Goal: Information Seeking & Learning: Find specific fact

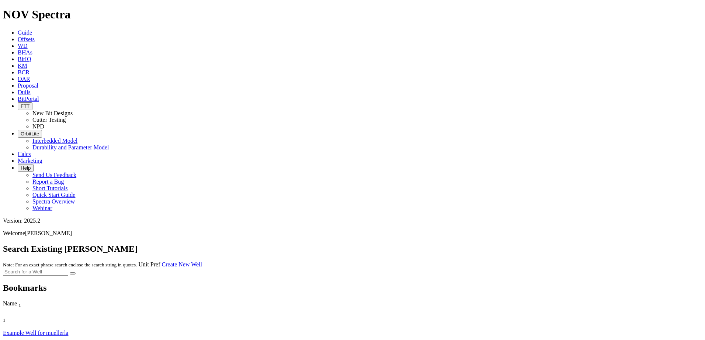
click at [35, 36] on span "Offsets" at bounding box center [26, 39] width 17 height 6
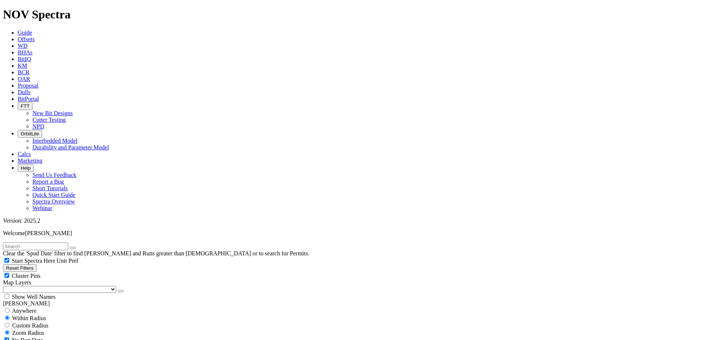
click at [20, 243] on input "text" at bounding box center [35, 247] width 65 height 8
paste input "19219720"
type input "19219720"
click at [77, 247] on button "submit" at bounding box center [80, 248] width 6 height 2
click at [73, 248] on icon "button" at bounding box center [73, 248] width 0 height 0
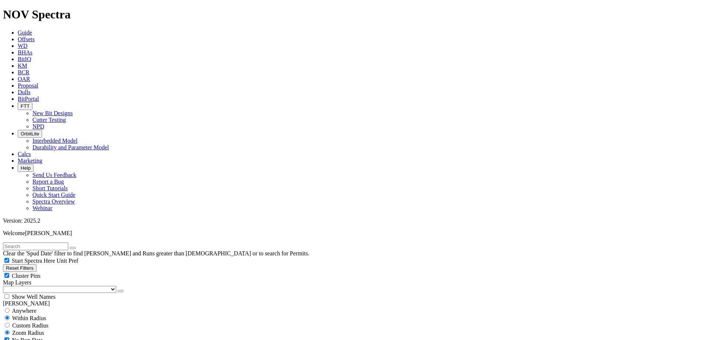
click at [52, 243] on input "text" at bounding box center [35, 247] width 65 height 8
paste input "A321175"
type input "A321175"
click at [77, 247] on button "submit" at bounding box center [80, 248] width 6 height 2
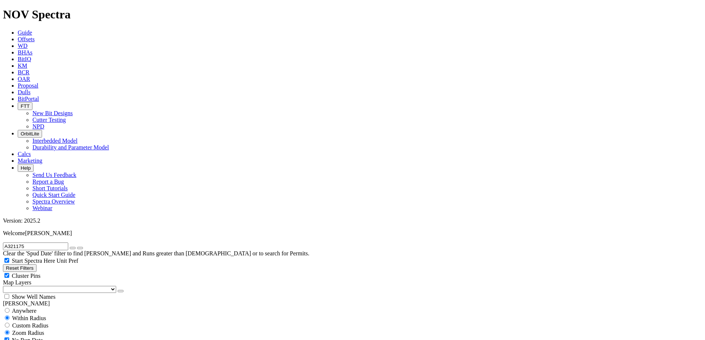
type input "[DATE]"
